Goal: Check status

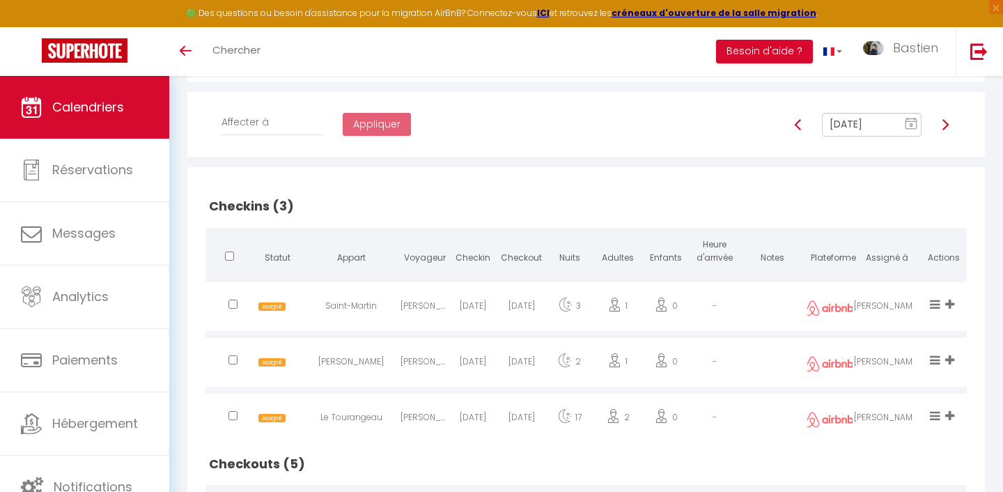
scroll to position [220, 0]
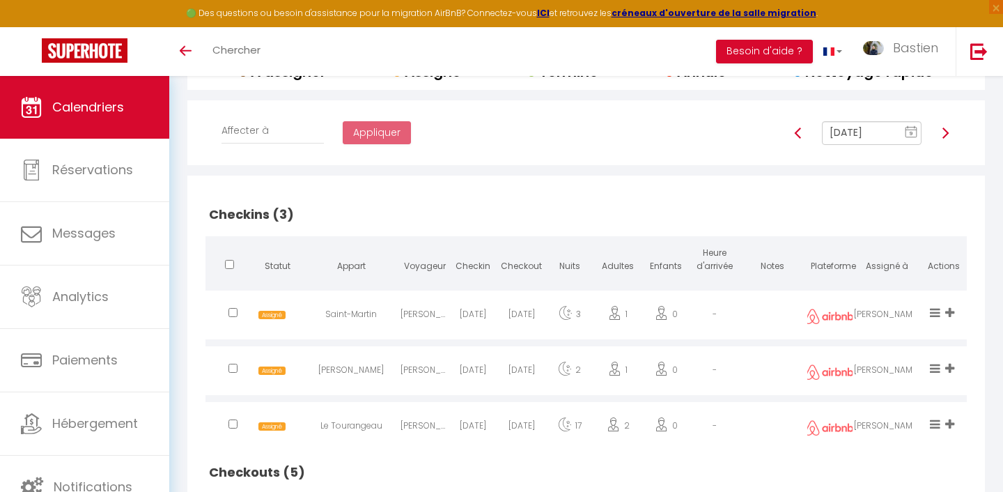
click at [857, 138] on input "[DATE]" at bounding box center [872, 133] width 100 height 24
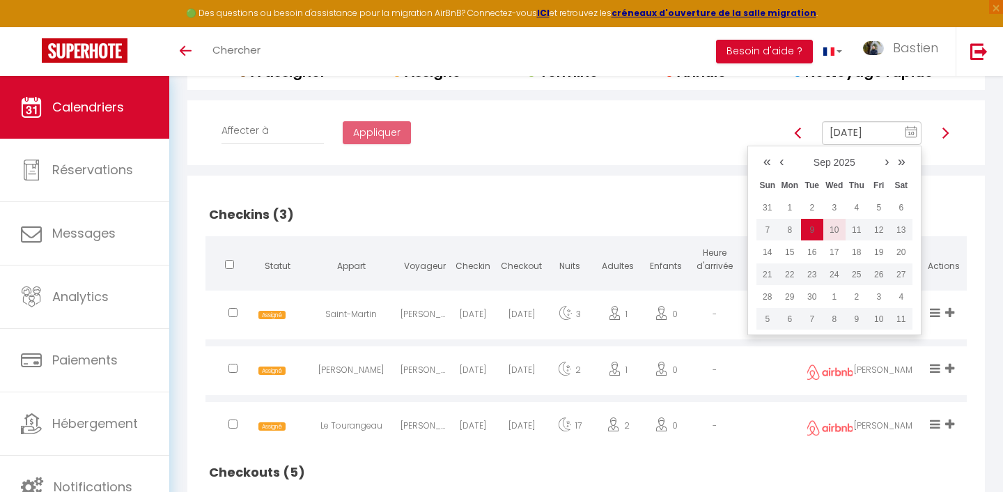
click at [828, 231] on td "10" at bounding box center [834, 230] width 22 height 22
type input "[DATE]"
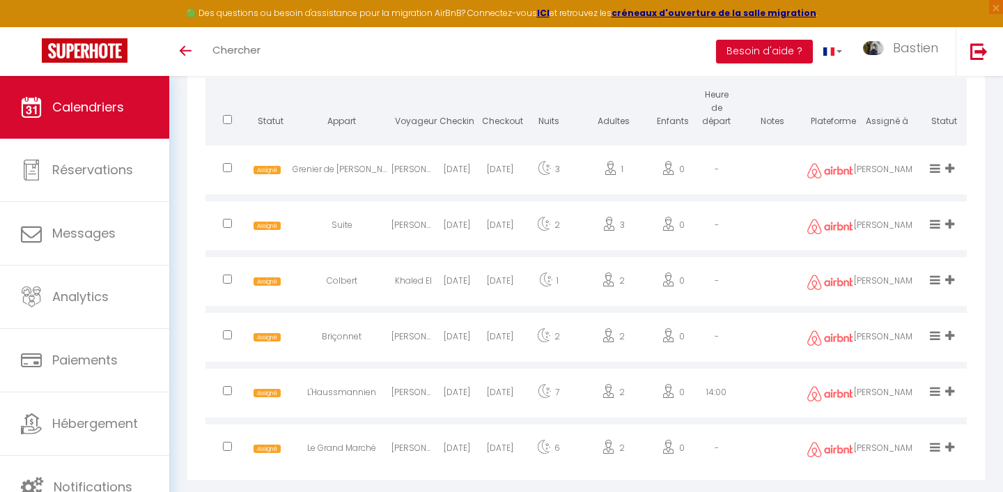
scroll to position [710, 0]
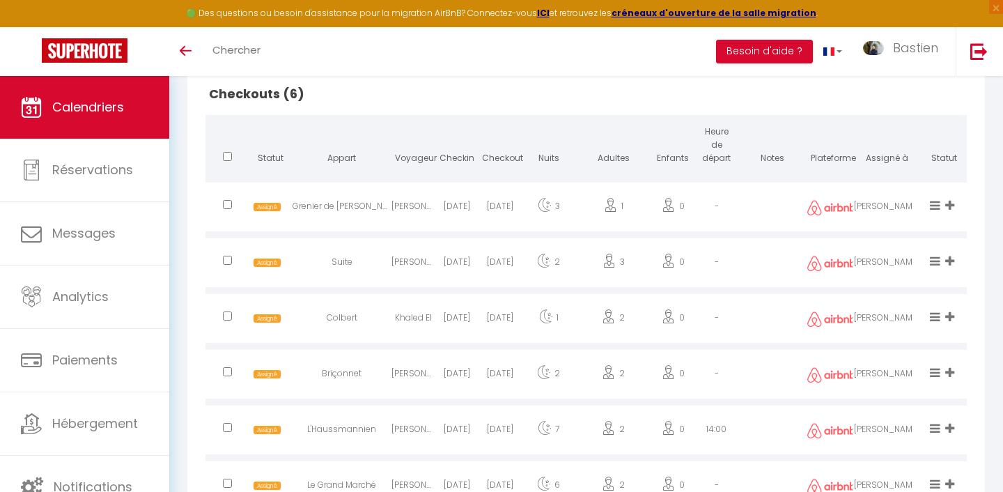
click at [521, 100] on h2 "Checkouts (6)" at bounding box center [585, 93] width 761 height 43
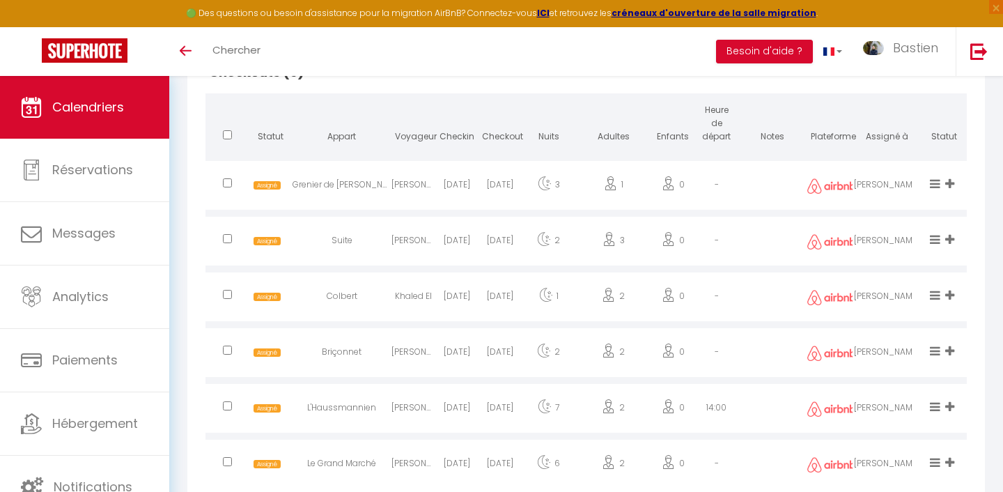
scroll to position [763, 0]
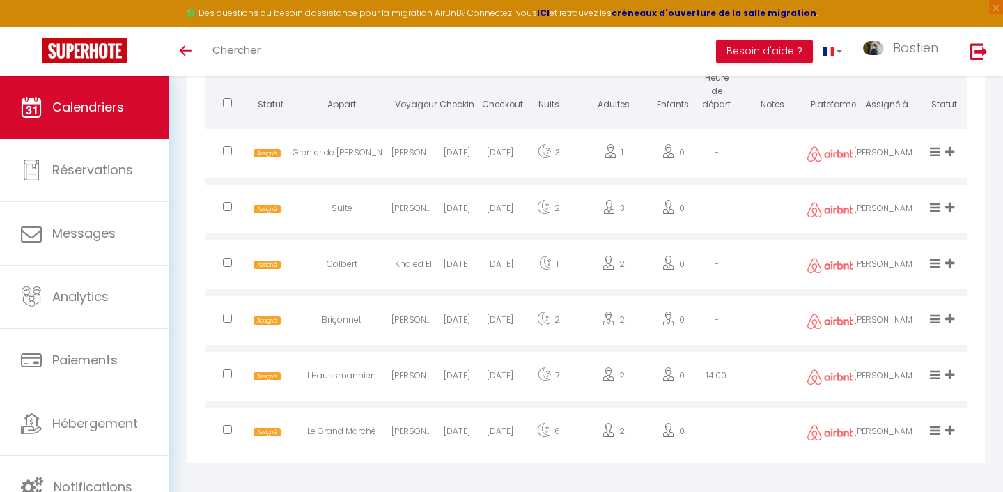
click at [188, 186] on div "Checkins (5) Statut Appart Voyageur Checkin Checkout Nuits Adultes Enfants Heur…" at bounding box center [586, 47] width 798 height 830
click at [189, 169] on div "Checkins (5) Statut Appart Voyageur Checkin Checkout Nuits Adultes Enfants Heur…" at bounding box center [586, 47] width 798 height 830
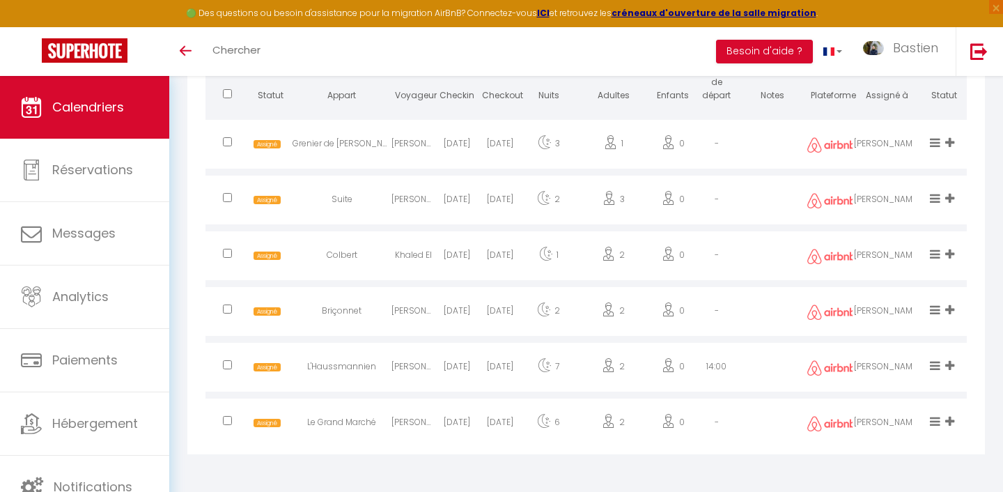
scroll to position [769, 0]
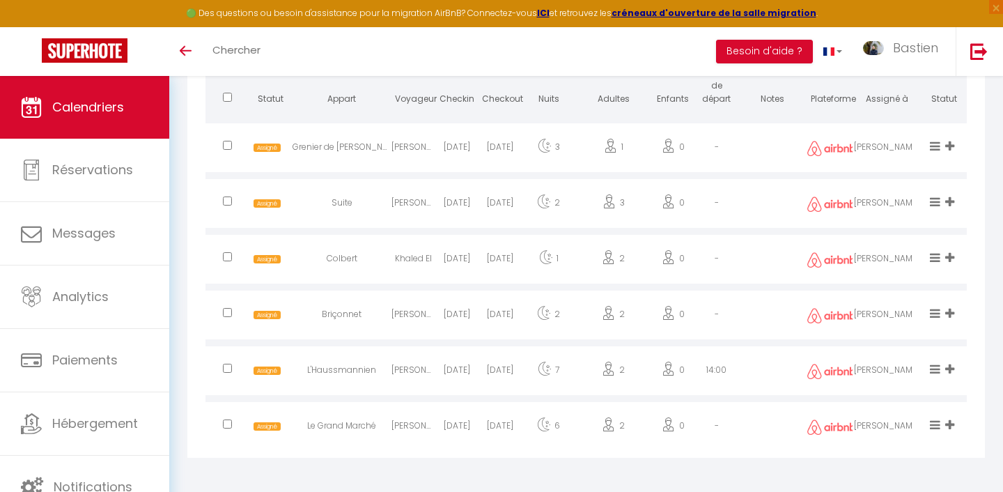
click at [189, 148] on div "Checkins (5) Statut Appart Voyageur Checkin Checkout Nuits Adultes Enfants Heur…" at bounding box center [586, 42] width 798 height 830
click at [194, 148] on div "Checkins (5) Statut Appart Voyageur Checkin Checkout Nuits Adultes Enfants Heur…" at bounding box center [586, 42] width 798 height 830
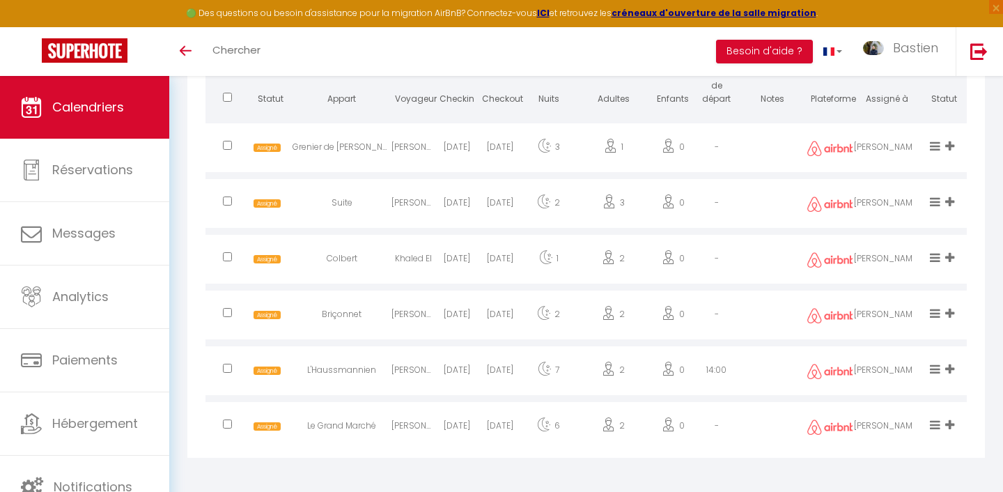
click at [194, 148] on div "Checkins (5) Statut Appart Voyageur Checkin Checkout Nuits Adultes Enfants Heur…" at bounding box center [586, 42] width 798 height 830
click at [196, 163] on div "Checkins (5) Statut Appart Voyageur Checkin Checkout Nuits Adultes Enfants Heur…" at bounding box center [585, 42] width 779 height 830
click at [193, 150] on div "Checkins (5) Statut Appart Voyageur Checkin Checkout Nuits Adultes Enfants Heur…" at bounding box center [586, 42] width 798 height 830
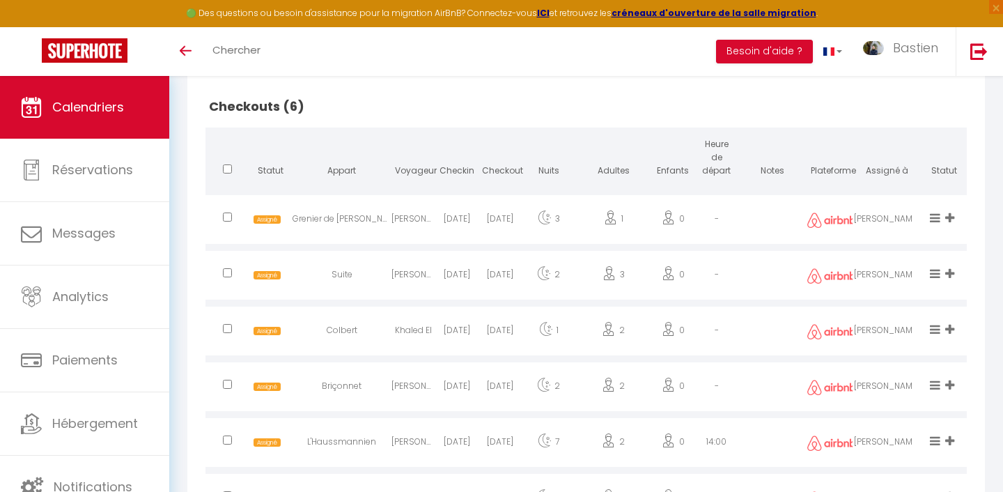
scroll to position [683, 0]
